Goal: Find specific page/section: Find specific page/section

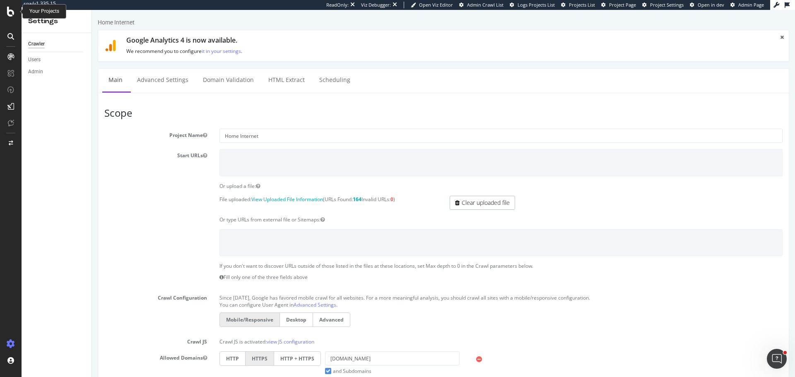
click at [8, 14] on icon at bounding box center [10, 12] width 7 height 10
